Goal: Register for event/course: Sign up to attend an event or enroll in a course

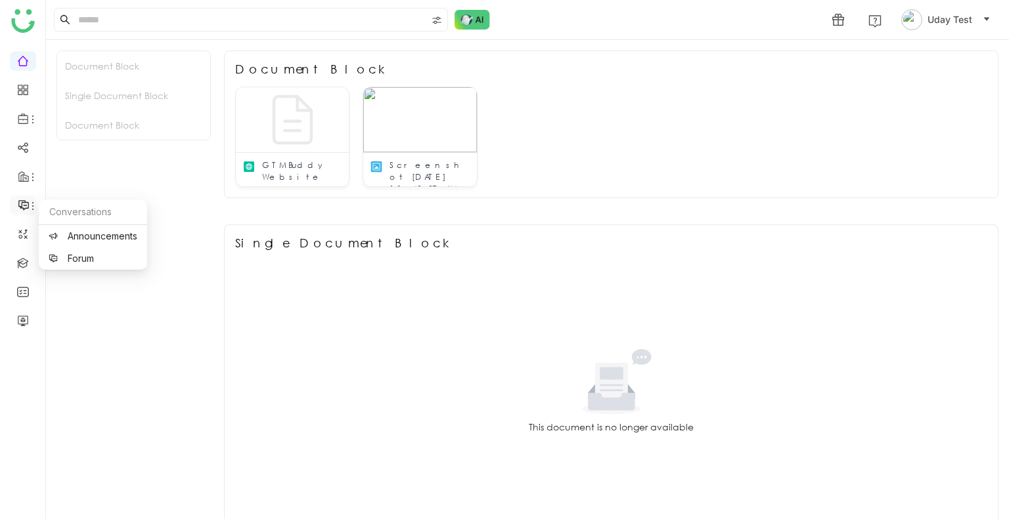
click at [22, 200] on icon at bounding box center [24, 206] width 12 height 12
click at [19, 264] on link at bounding box center [23, 262] width 12 height 11
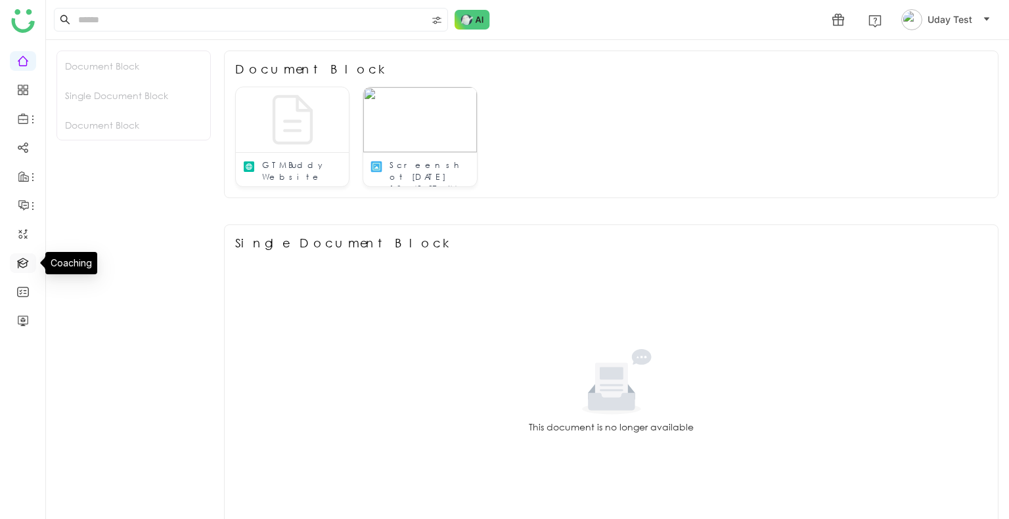
click at [19, 264] on link at bounding box center [23, 262] width 12 height 11
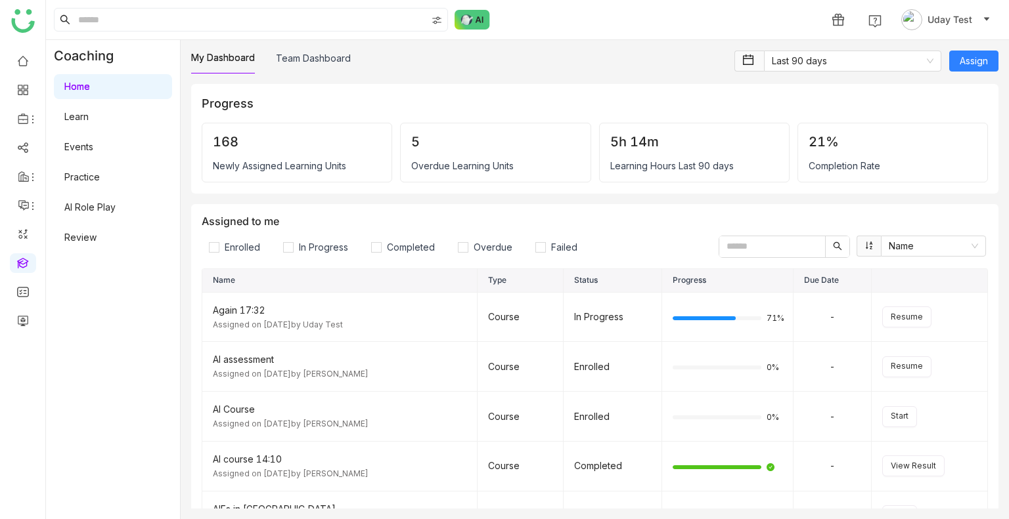
click at [74, 120] on link "Learn" at bounding box center [76, 116] width 24 height 11
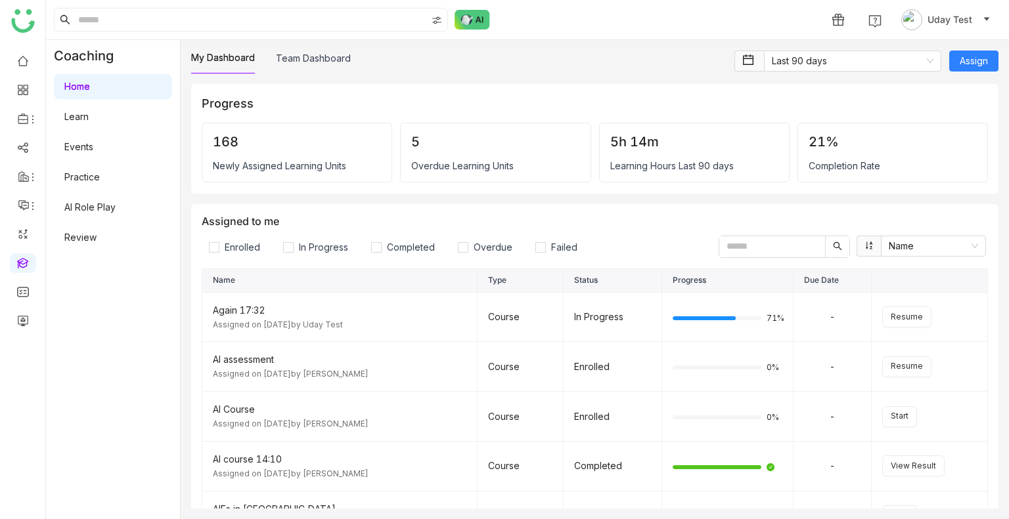
click at [74, 120] on link "Learn" at bounding box center [76, 116] width 24 height 11
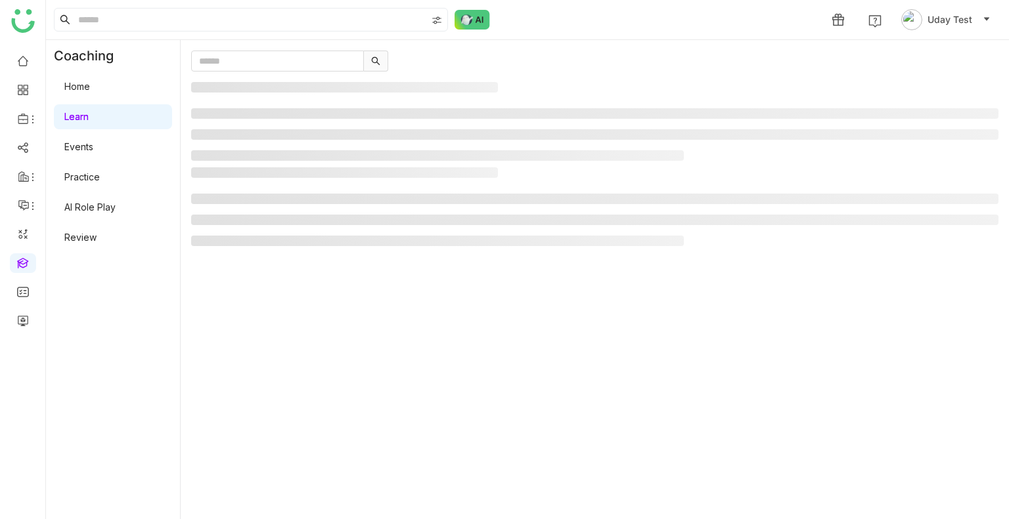
click at [74, 120] on link "Learn" at bounding box center [76, 116] width 24 height 11
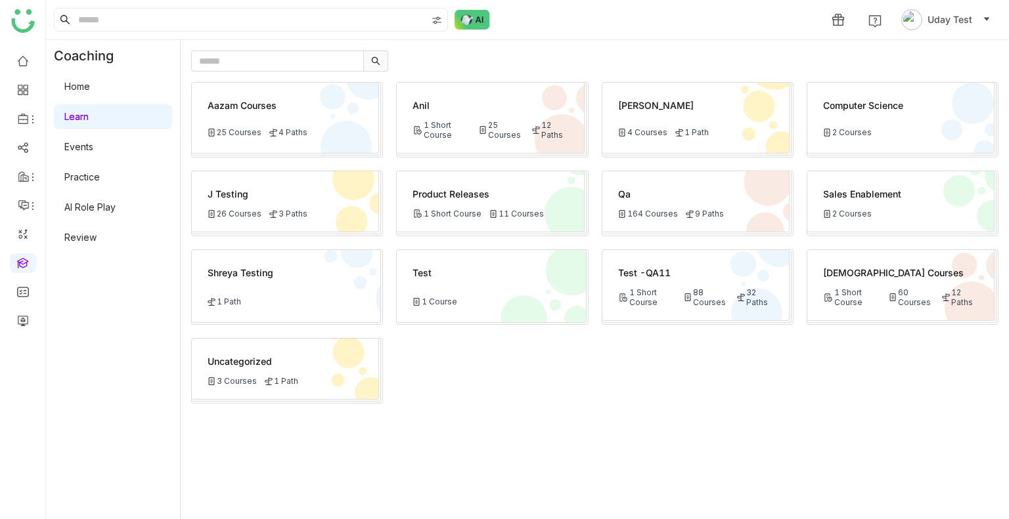
click at [678, 305] on div "1 Short Course 88 Courses 32 Paths" at bounding box center [695, 298] width 155 height 20
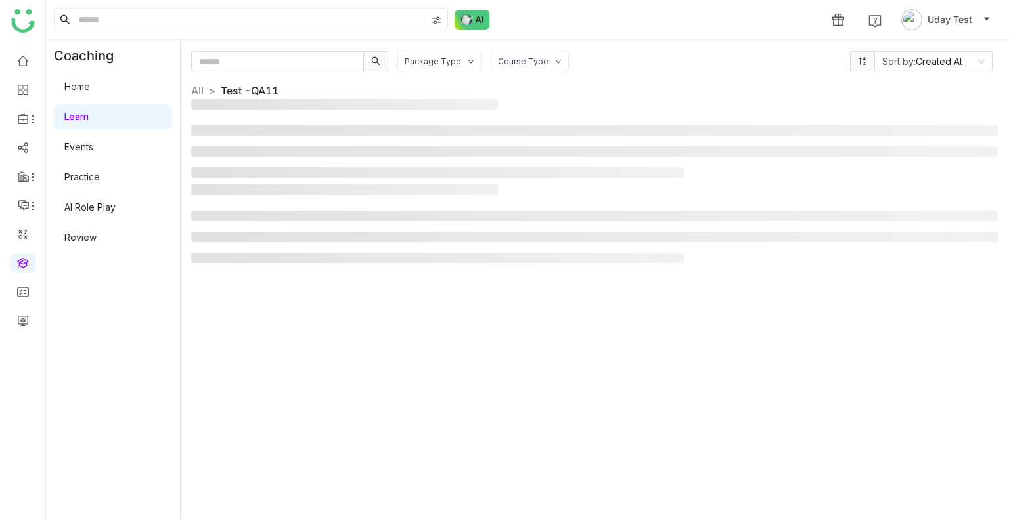
click at [678, 305] on div "Package Type Course Type Sort by: Created At All > Test -QA11 >" at bounding box center [594, 280] width 807 height 458
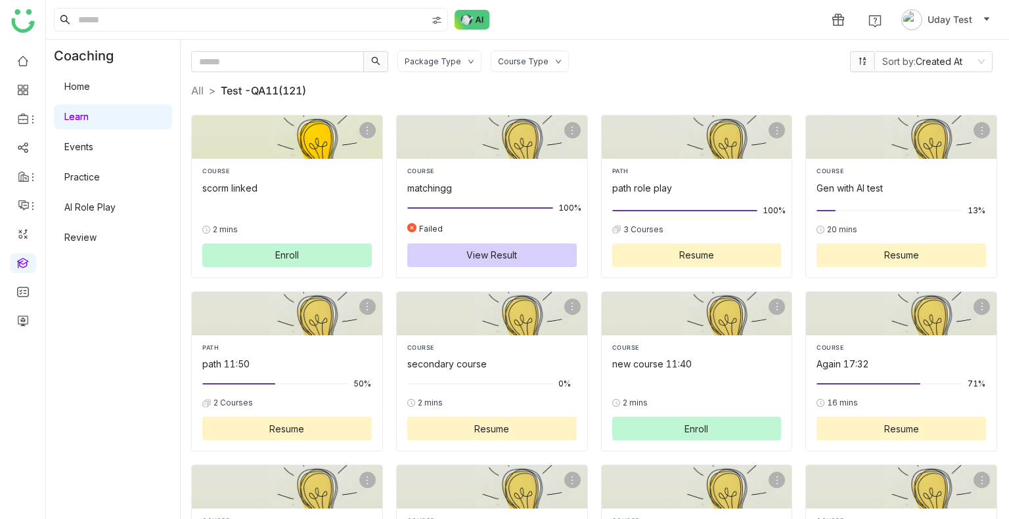
click at [260, 248] on button "Enroll" at bounding box center [286, 256] width 169 height 24
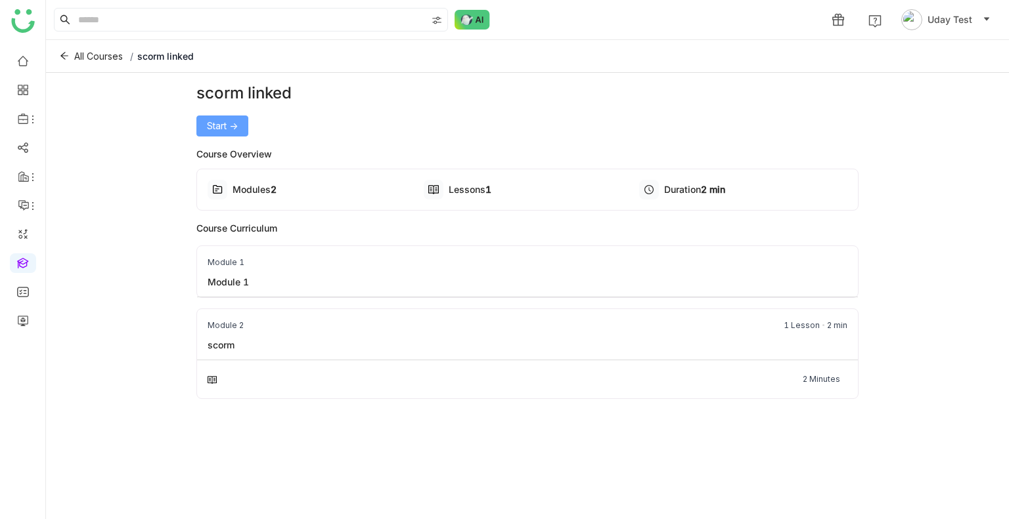
click at [209, 133] on button "Start ->" at bounding box center [222, 126] width 52 height 21
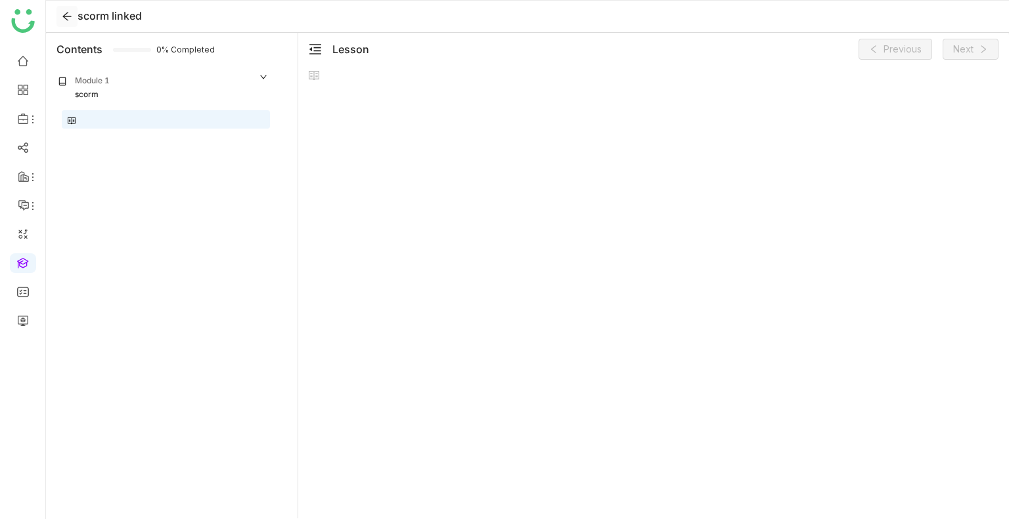
click at [62, 26] on button at bounding box center [66, 16] width 21 height 21
click at [63, 20] on icon at bounding box center [67, 16] width 11 height 11
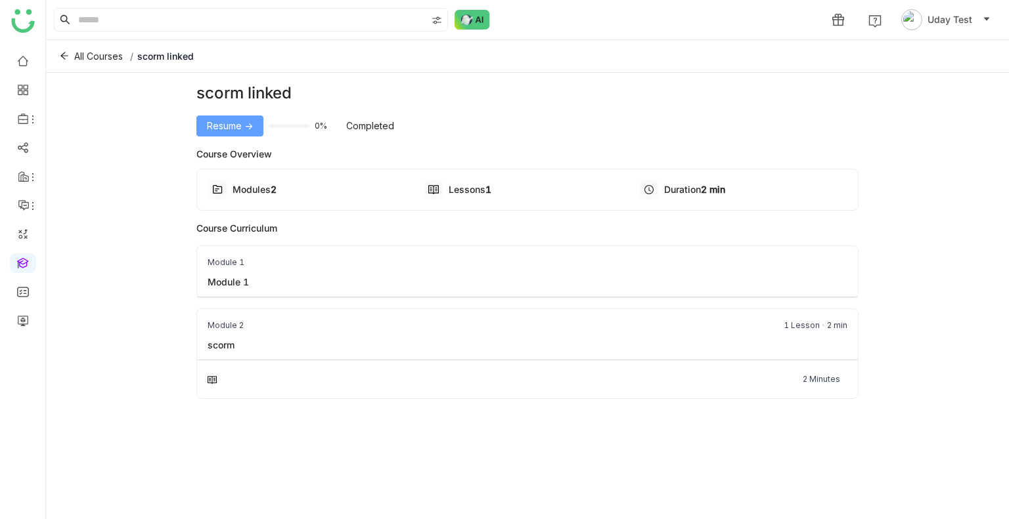
click at [239, 136] on button "Resume ->" at bounding box center [229, 126] width 67 height 21
